Goal: Task Accomplishment & Management: Complete application form

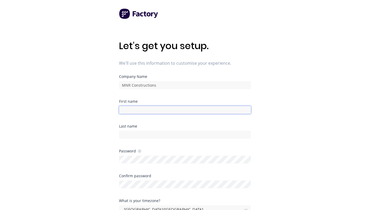
click at [131, 109] on input at bounding box center [185, 110] width 132 height 8
type input "[PERSON_NAME]"
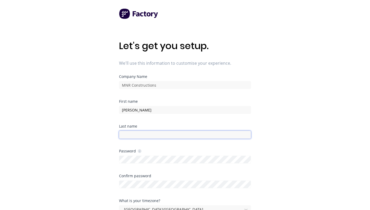
click at [163, 135] on input at bounding box center [185, 135] width 132 height 8
type input "Meulman"
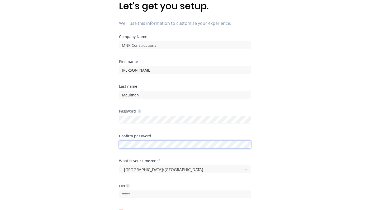
scroll to position [88, 0]
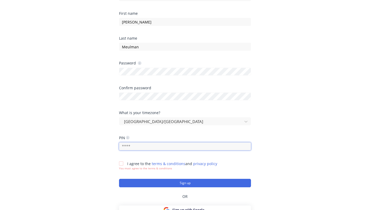
click at [135, 146] on input "text" at bounding box center [185, 146] width 132 height 8
type input "1963"
click at [121, 164] on div at bounding box center [121, 163] width 11 height 11
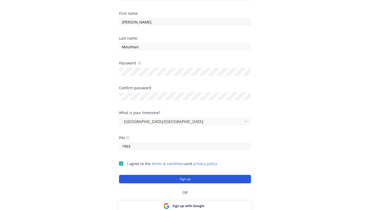
click at [188, 179] on button "Sign up" at bounding box center [185, 179] width 132 height 8
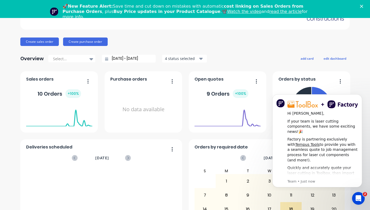
scroll to position [47, 0]
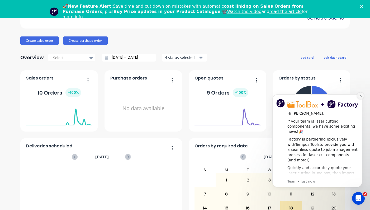
drag, startPoint x: 360, startPoint y: 95, endPoint x: 611, endPoint y: 187, distance: 267.6
click at [360, 95] on icon "Dismiss notification" at bounding box center [360, 96] width 2 height 2
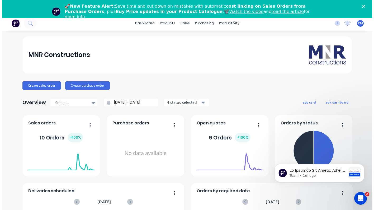
scroll to position [0, 0]
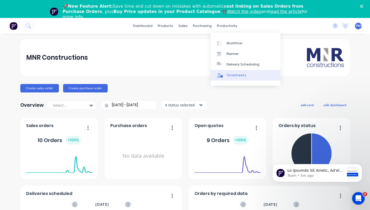
click at [233, 74] on div "Timesheets" at bounding box center [236, 75] width 20 height 5
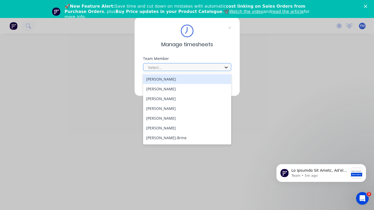
click at [226, 67] on icon at bounding box center [225, 67] width 5 height 5
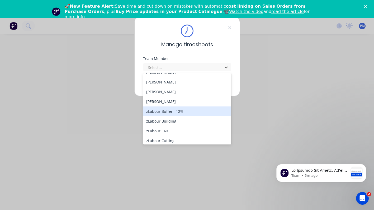
scroll to position [85, 0]
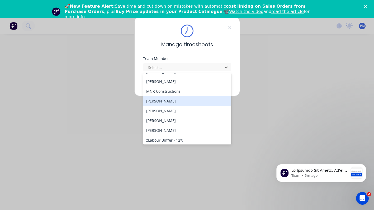
click at [169, 101] on div "[PERSON_NAME]" at bounding box center [187, 101] width 88 height 10
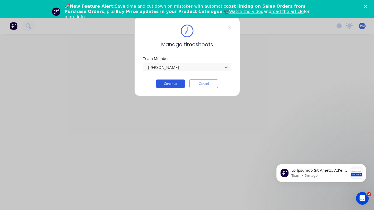
click at [166, 82] on button "Continue" at bounding box center [170, 83] width 29 height 8
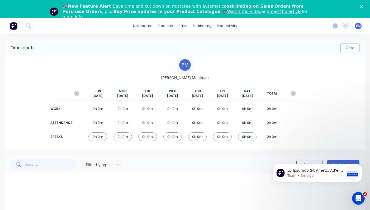
click at [332, 27] on icon at bounding box center [334, 25] width 5 height 5
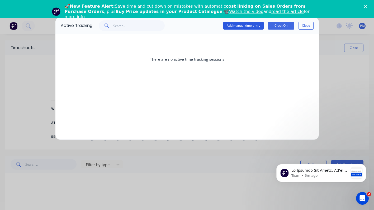
click at [230, 26] on button "Add manual time entry" at bounding box center [243, 26] width 40 height 8
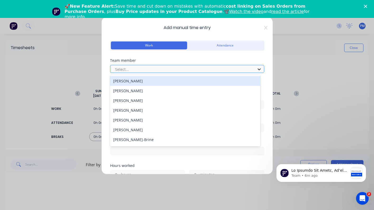
click at [258, 69] on icon at bounding box center [259, 69] width 3 height 2
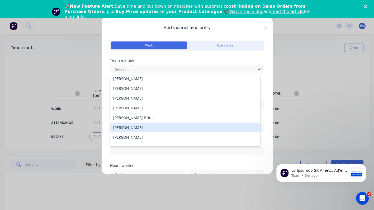
scroll to position [63, 0]
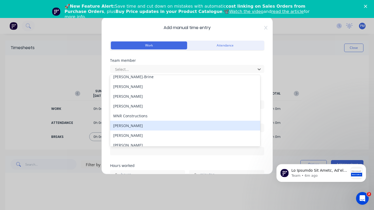
click at [137, 127] on div "[PERSON_NAME]" at bounding box center [185, 126] width 150 height 10
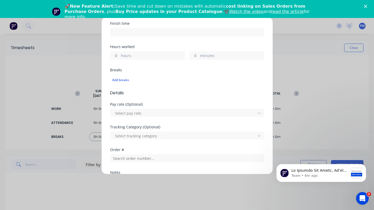
scroll to position [0, 0]
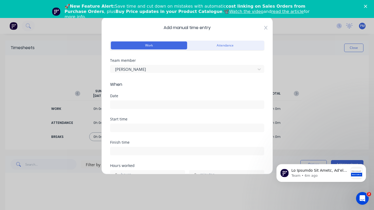
click at [264, 27] on icon at bounding box center [265, 28] width 3 height 4
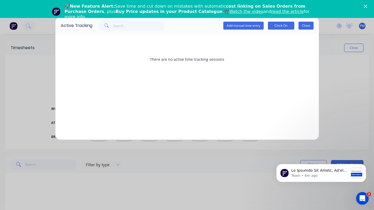
click at [306, 25] on button "Close" at bounding box center [305, 26] width 15 height 8
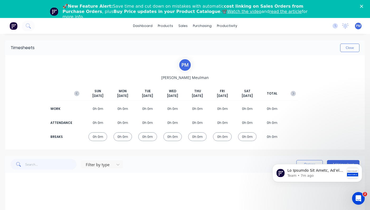
click at [363, 6] on icon "Close" at bounding box center [361, 6] width 3 height 3
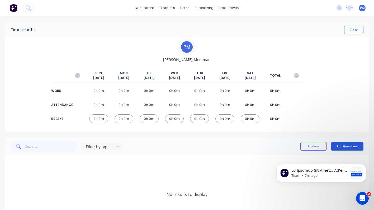
click at [344, 145] on button "Add timesheet" at bounding box center [347, 146] width 32 height 8
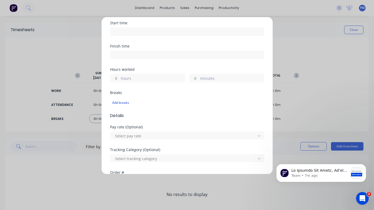
scroll to position [76, 0]
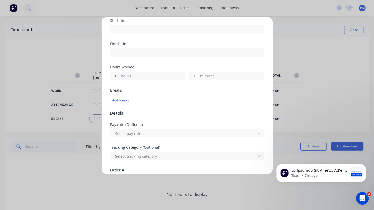
click at [308, 29] on div "Add timesheet Work Attendance When Date Start time Finish time Hours worked hou…" at bounding box center [187, 105] width 374 height 210
click at [73, 28] on div "Add timesheet Work Attendance When Date Start time Finish time Hours worked hou…" at bounding box center [187, 105] width 374 height 210
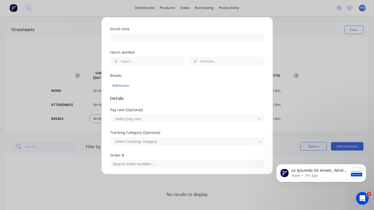
scroll to position [0, 0]
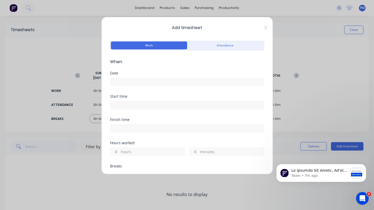
click at [122, 82] on input at bounding box center [187, 82] width 154 height 8
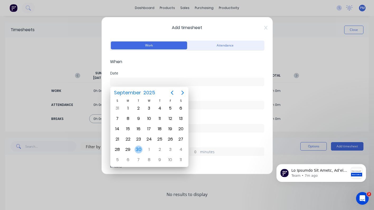
click at [138, 147] on div "30" at bounding box center [139, 149] width 8 height 8
type input "[DATE]"
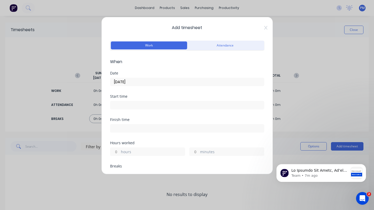
scroll to position [3, 0]
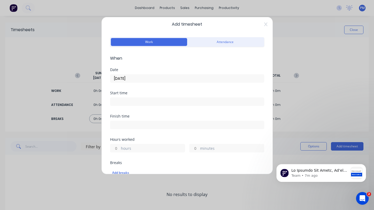
click at [119, 148] on input "hours" at bounding box center [114, 148] width 9 height 8
drag, startPoint x: 118, startPoint y: 148, endPoint x: 113, endPoint y: 147, distance: 5.6
click at [113, 148] on input "hours" at bounding box center [114, 148] width 9 height 8
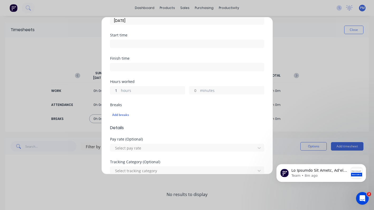
scroll to position [73, 0]
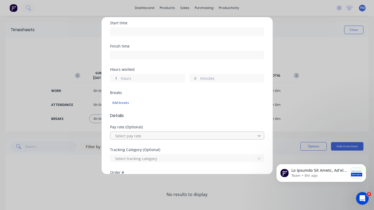
type input "1"
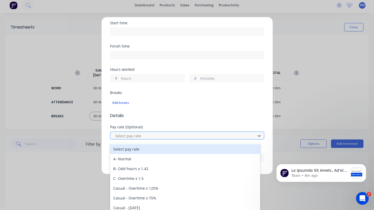
scroll to position [5, 0]
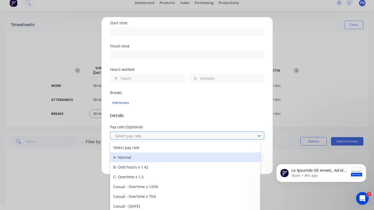
click at [132, 156] on div "A- Normal" at bounding box center [185, 157] width 150 height 10
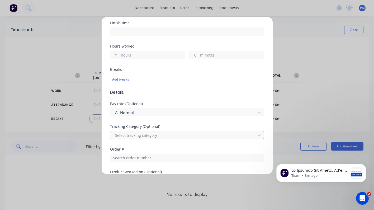
scroll to position [104, 0]
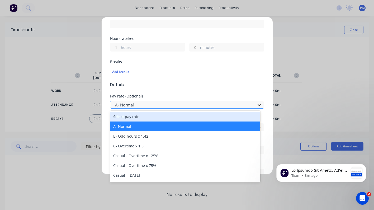
click at [256, 106] on icon at bounding box center [258, 104] width 5 height 5
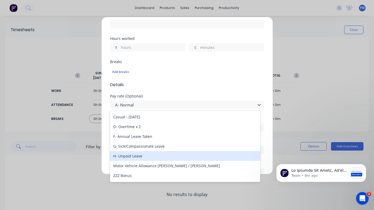
scroll to position [23, 0]
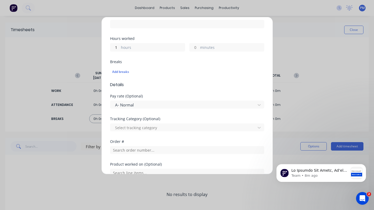
click at [237, 89] on form "Work Attendance When Date [DATE] Start time Finish time Hours worked 1 hours mi…" at bounding box center [187, 85] width 154 height 301
click at [256, 128] on icon at bounding box center [258, 127] width 5 height 5
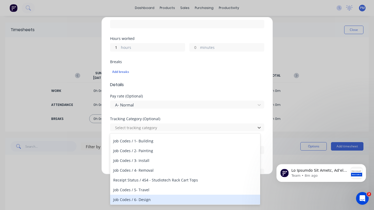
scroll to position [9, 0]
click at [145, 198] on div "Job Codes / 6- Design" at bounding box center [185, 198] width 150 height 10
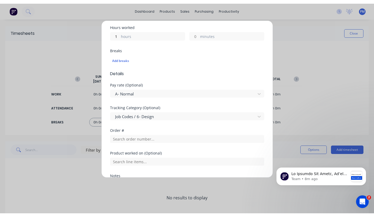
scroll to position [120, 0]
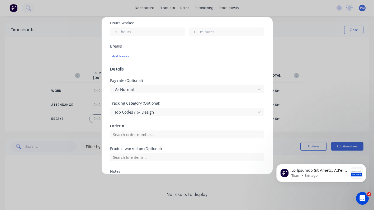
drag, startPoint x: 256, startPoint y: 8, endPoint x: 309, endPoint y: 12, distance: 53.2
click at [309, 12] on div "Add timesheet Work Attendance When Date [DATE] Start time Finish time Hours wor…" at bounding box center [187, 105] width 374 height 210
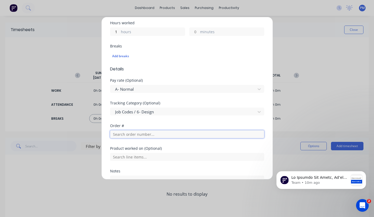
click at [153, 134] on input "text" at bounding box center [187, 134] width 154 height 8
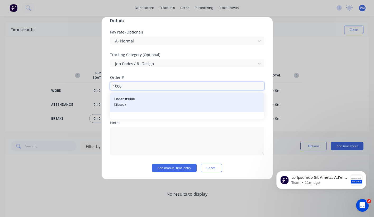
scroll to position [168, 0]
type input "1006"
click at [240, 103] on span "Kilcook" at bounding box center [187, 104] width 146 height 5
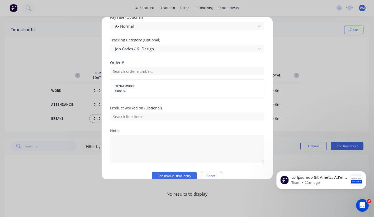
scroll to position [191, 0]
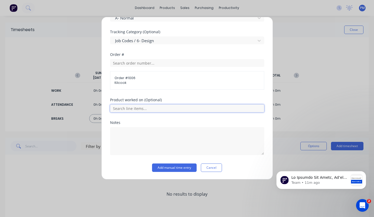
click at [216, 110] on input "text" at bounding box center [187, 108] width 154 height 8
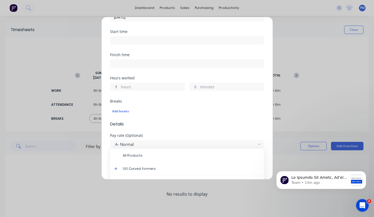
scroll to position [0, 0]
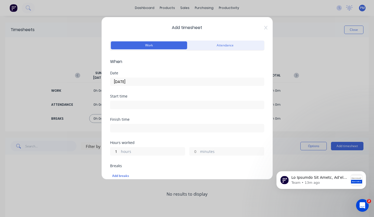
click at [226, 9] on div "Add timesheet Work Attendance When Date [DATE] Start time Finish time Hours wor…" at bounding box center [187, 108] width 374 height 217
click at [264, 27] on icon at bounding box center [265, 28] width 3 height 4
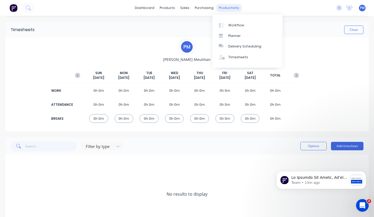
click at [232, 9] on div "productivity" at bounding box center [229, 8] width 26 height 8
click at [236, 55] on div "Timesheets" at bounding box center [238, 57] width 20 height 5
click at [234, 58] on div "Timesheets" at bounding box center [238, 57] width 20 height 5
click at [238, 57] on div "Timesheets" at bounding box center [238, 57] width 20 height 5
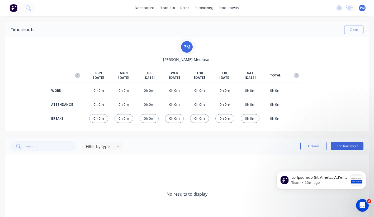
click at [337, 146] on div "Team • 13m ago" at bounding box center [321, 156] width 97 height 66
click at [334, 148] on div "Team • 13m ago" at bounding box center [321, 156] width 97 height 66
click at [118, 41] on div "P M [PERSON_NAME] [DATE] [DATE] [DATE] [DATE] [DATE] [DATE] [DATE] TOTAL WORK 0…" at bounding box center [186, 84] width 229 height 88
click at [342, 147] on button "Add timesheet" at bounding box center [347, 146] width 32 height 8
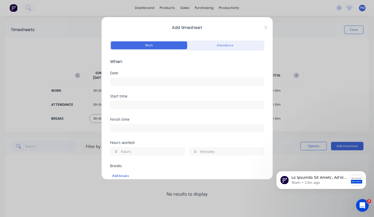
click at [119, 83] on input at bounding box center [187, 82] width 154 height 8
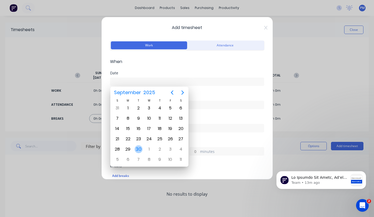
click at [140, 149] on div "30" at bounding box center [139, 149] width 8 height 8
type input "[DATE]"
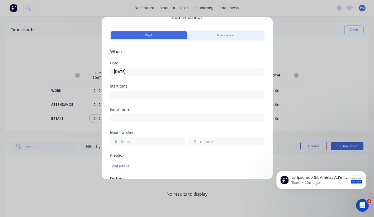
scroll to position [37, 0]
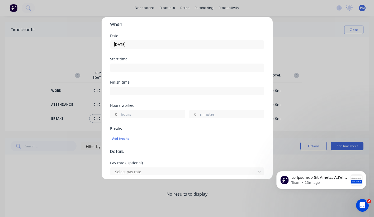
click at [126, 114] on label "hours" at bounding box center [153, 115] width 64 height 7
click at [120, 114] on input "hours" at bounding box center [114, 114] width 9 height 8
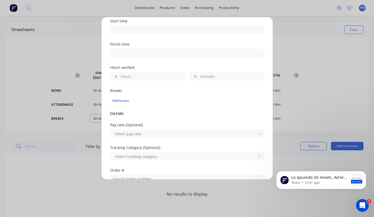
scroll to position [114, 0]
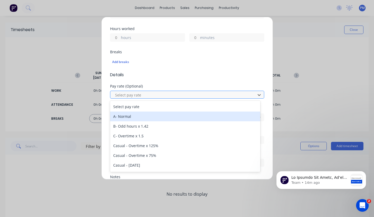
click at [130, 119] on div "A- Normal" at bounding box center [185, 117] width 150 height 10
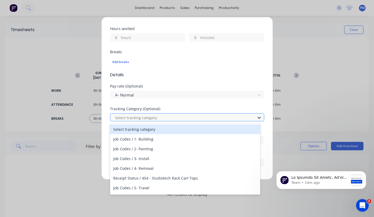
click at [258, 118] on icon at bounding box center [259, 118] width 3 height 2
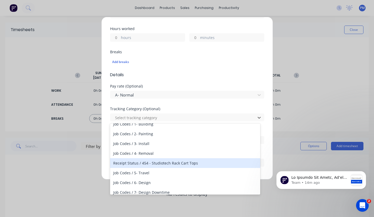
scroll to position [24, 0]
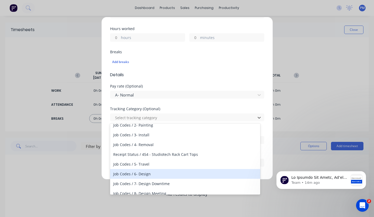
click at [139, 173] on div "Job Codes / 6- Design" at bounding box center [185, 174] width 150 height 10
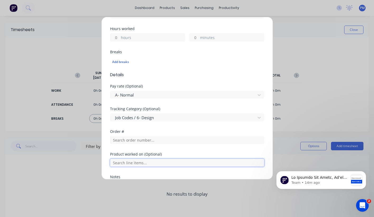
click at [250, 163] on input "text" at bounding box center [187, 163] width 154 height 8
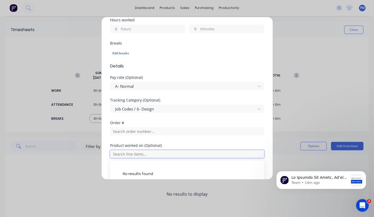
scroll to position [143, 0]
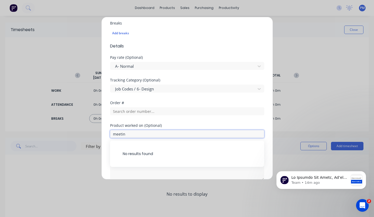
type input "meeting"
click at [186, 135] on input "meeting" at bounding box center [187, 134] width 154 height 8
drag, startPoint x: 139, startPoint y: 133, endPoint x: 104, endPoint y: 133, distance: 34.8
click at [110, 136] on div "Add timesheet Work Attendance When Date [DATE] Start time Finish time Hours wor…" at bounding box center [187, 98] width 172 height 163
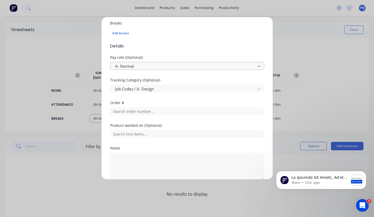
click at [256, 65] on icon at bounding box center [258, 66] width 5 height 5
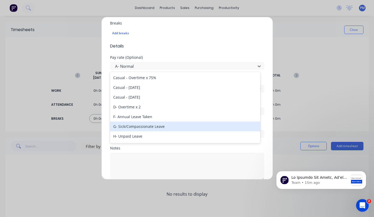
scroll to position [0, 0]
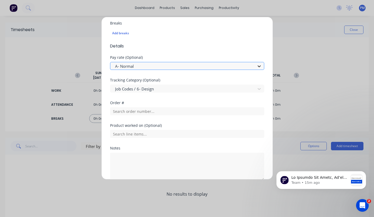
click at [256, 68] on icon at bounding box center [258, 66] width 5 height 5
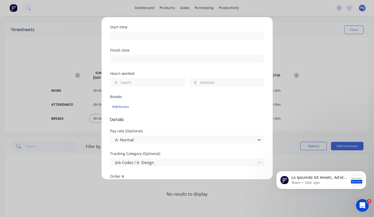
scroll to position [108, 0]
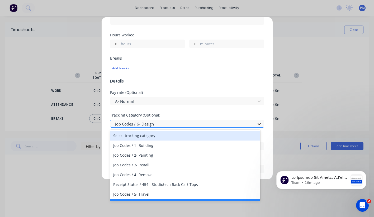
click at [258, 124] on icon at bounding box center [259, 124] width 3 height 2
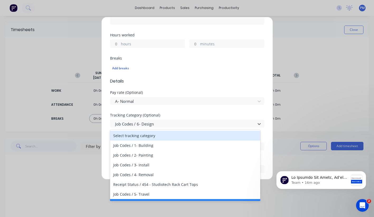
click at [145, 136] on div "Select tracking category" at bounding box center [185, 136] width 150 height 10
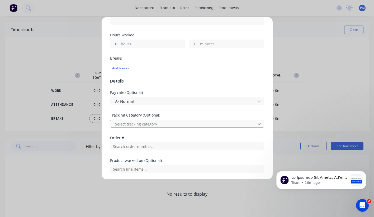
click at [258, 124] on div at bounding box center [258, 124] width 9 height 8
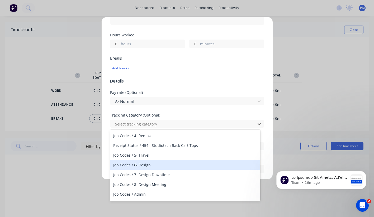
scroll to position [40, 0]
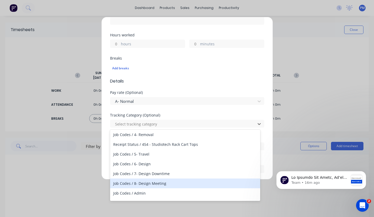
click at [148, 184] on div "Job Codes / 8- Design Meeting" at bounding box center [185, 184] width 150 height 10
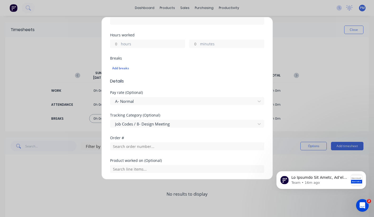
click at [55, 52] on div "Add timesheet Work Attendance When Date [DATE] Start time Finish time Hours wor…" at bounding box center [187, 108] width 374 height 217
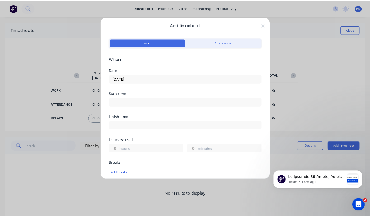
scroll to position [3, 0]
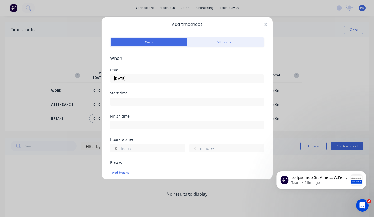
click at [264, 25] on icon at bounding box center [265, 25] width 3 height 4
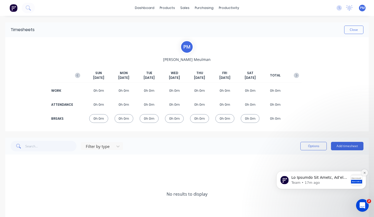
click at [365, 174] on icon "Dismiss notification" at bounding box center [364, 173] width 2 height 2
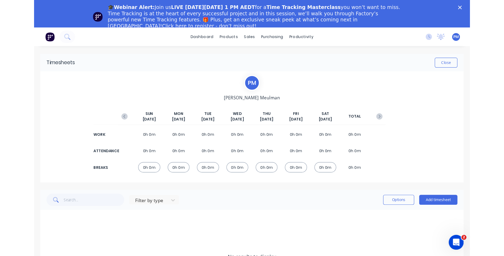
scroll to position [0, 0]
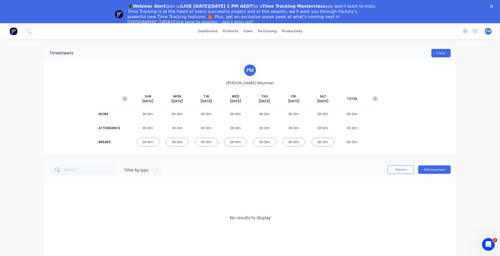
click at [374, 51] on button "Close" at bounding box center [440, 53] width 19 height 8
